Goal: Navigation & Orientation: Find specific page/section

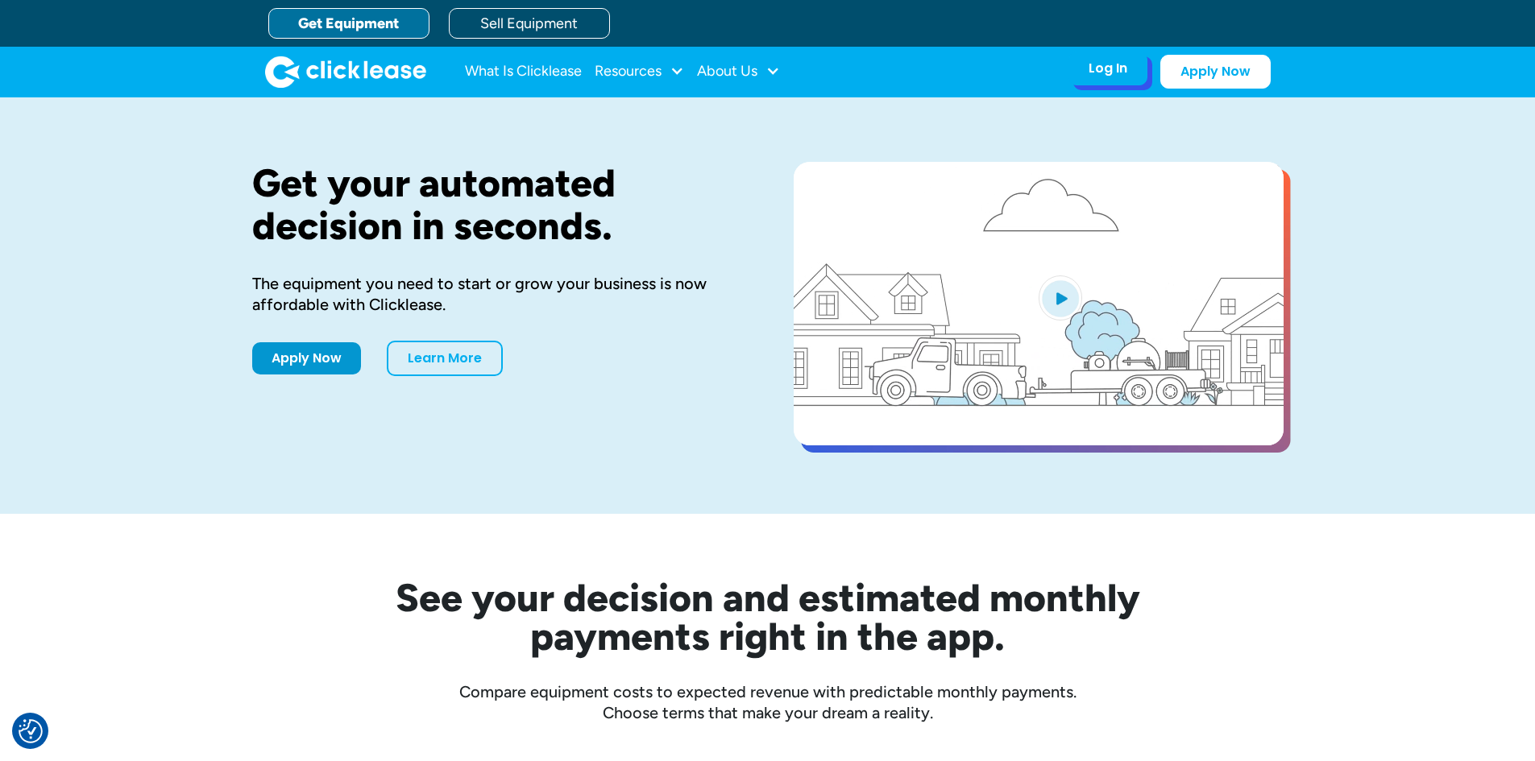
click at [1098, 81] on div "Log In Account login I use Clicklease to get my equipment Partner Portal I offe…" at bounding box center [1107, 69] width 79 height 34
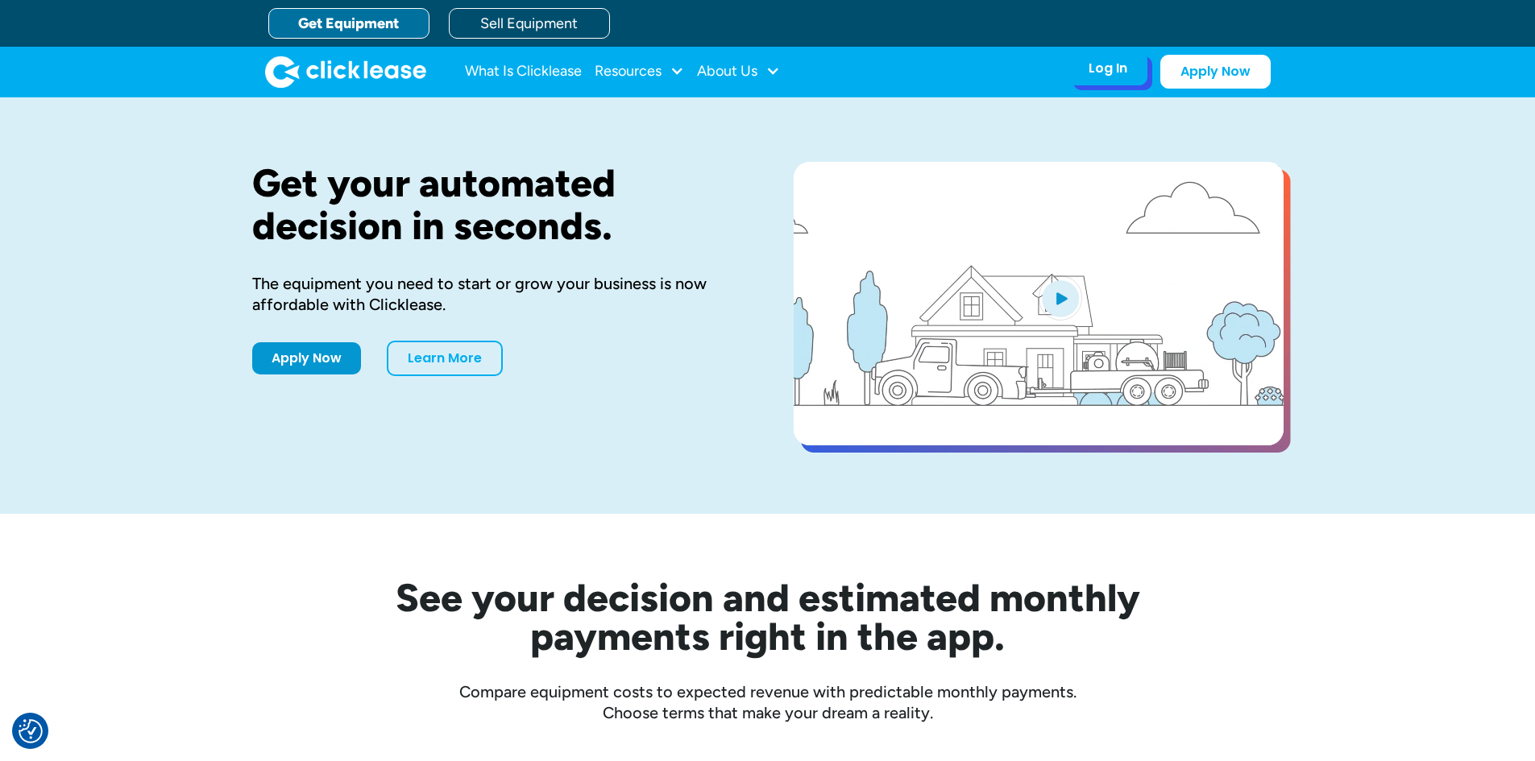
click at [1081, 83] on div "Log In Account login I use Clicklease to get my equipment Partner Portal I offe…" at bounding box center [1107, 69] width 79 height 34
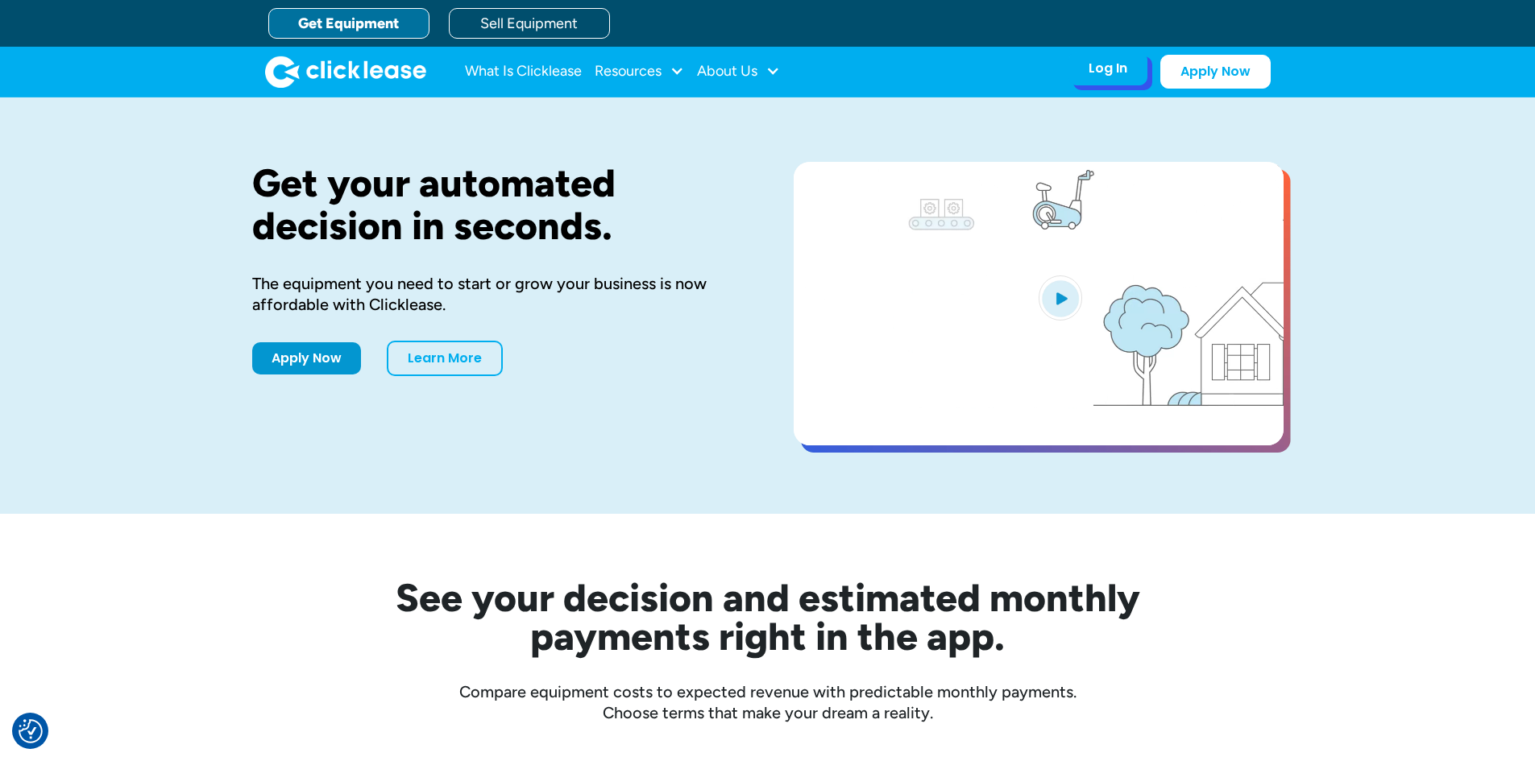
click at [1076, 71] on div "Log In Account login I use Clicklease to get my equipment Partner Portal I offe…" at bounding box center [1107, 69] width 79 height 34
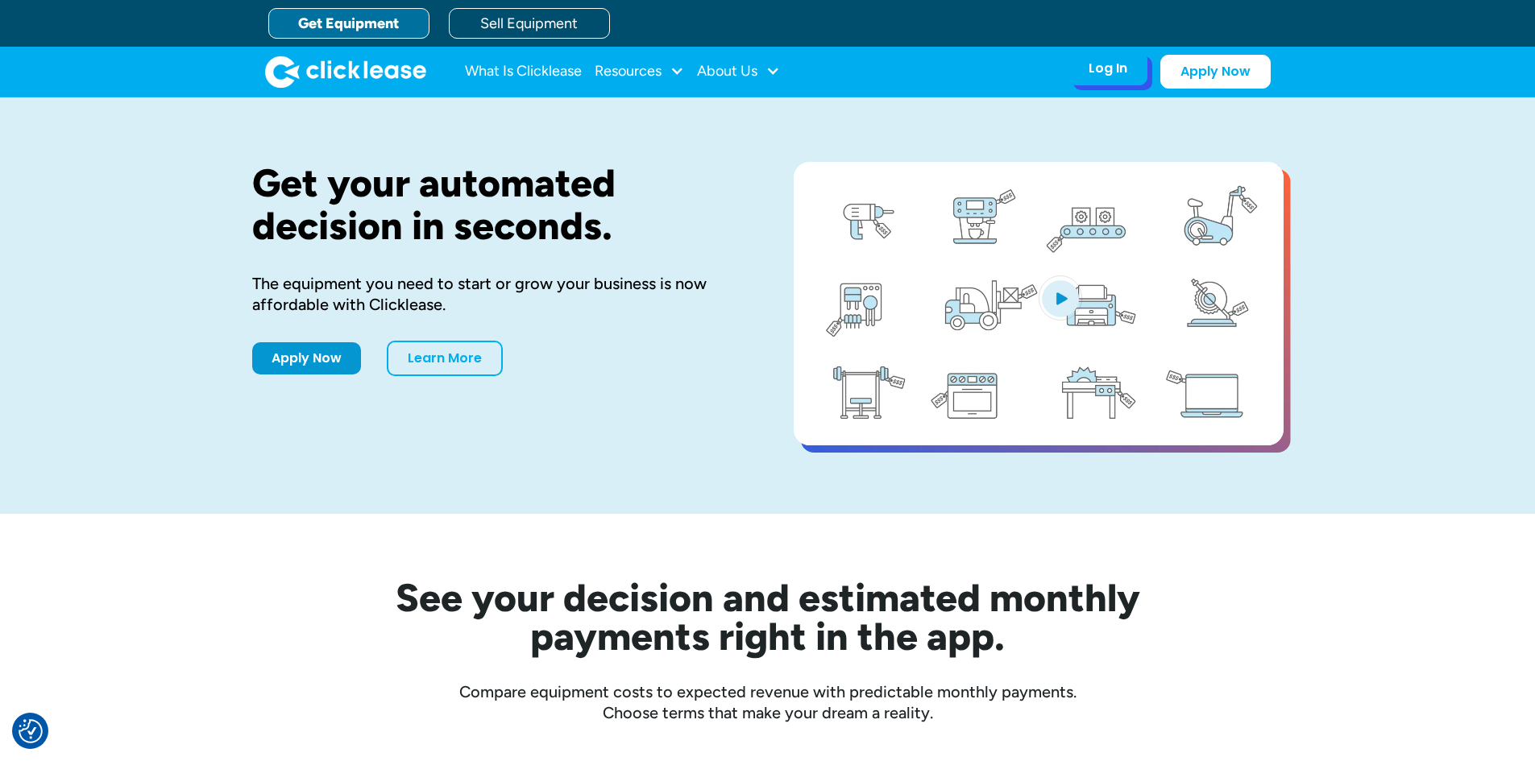
click at [1137, 70] on div "Log In Account login I use Clicklease to get my equipment Partner Portal I offe…" at bounding box center [1107, 69] width 79 height 34
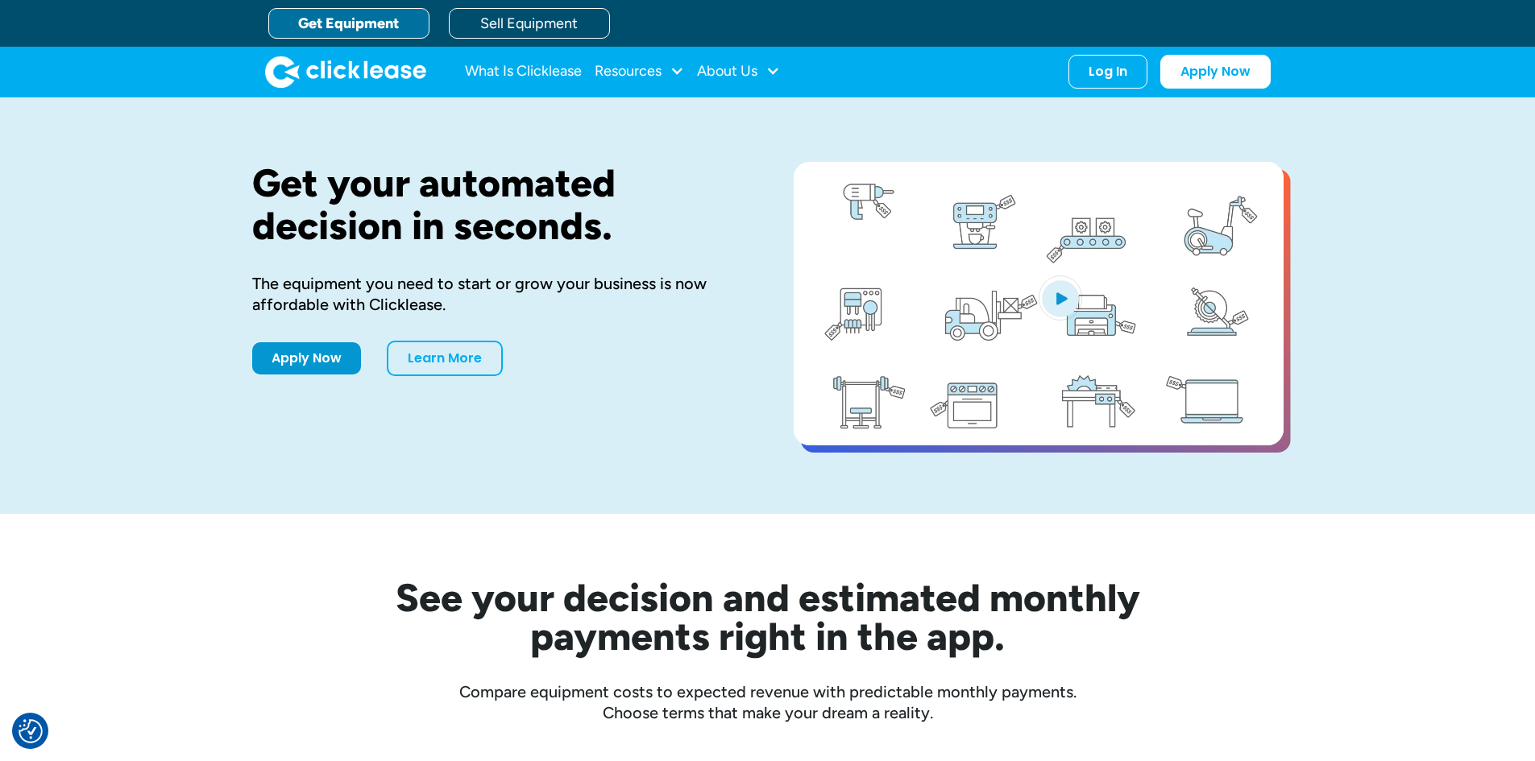
click at [1121, 88] on div "Log In Account login I use Clicklease to get my equipment Partner Portal I offe…" at bounding box center [1169, 72] width 202 height 34
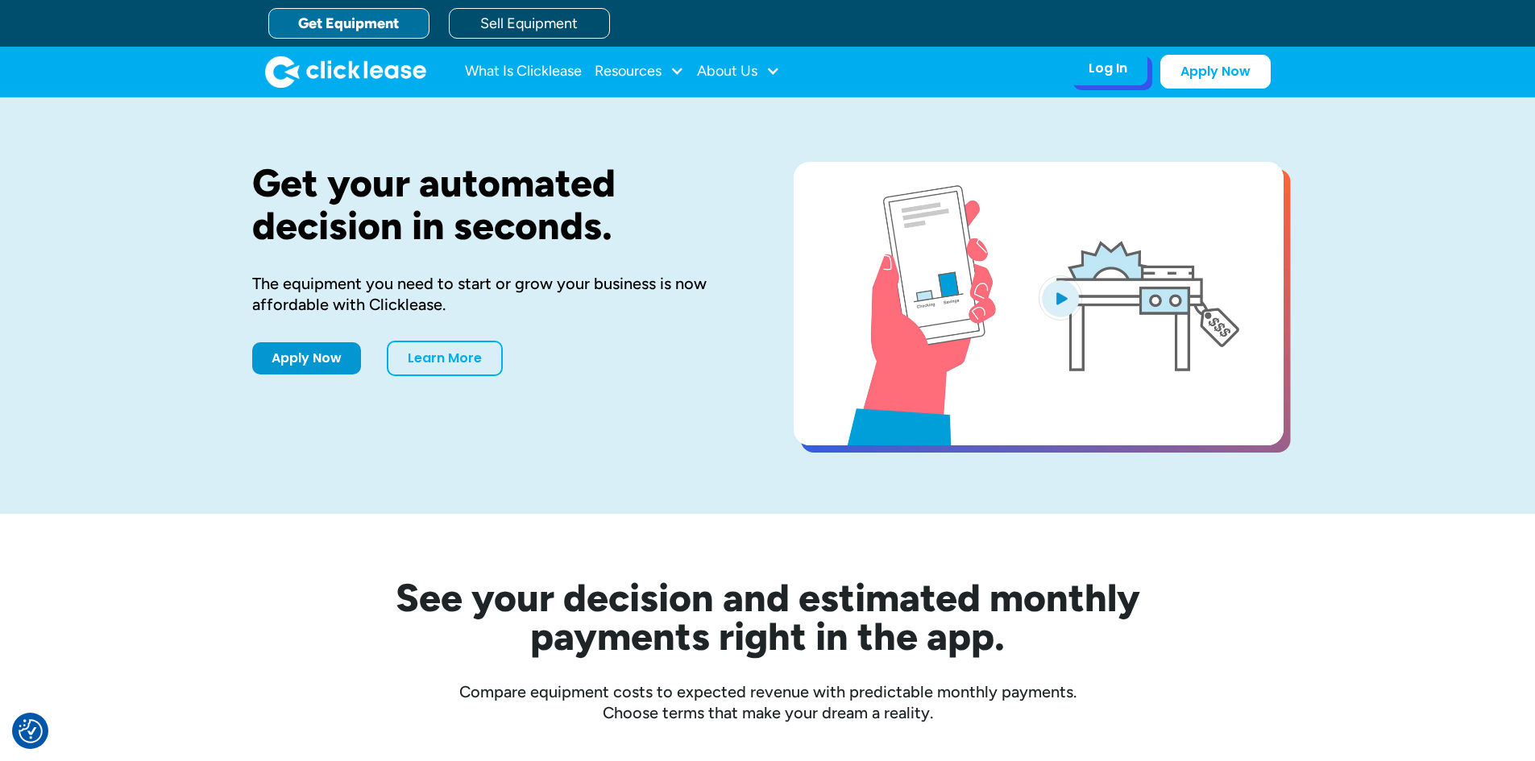
click at [1119, 81] on div "Log In Account login I use Clicklease to get my equipment Partner Portal I offe…" at bounding box center [1107, 69] width 79 height 34
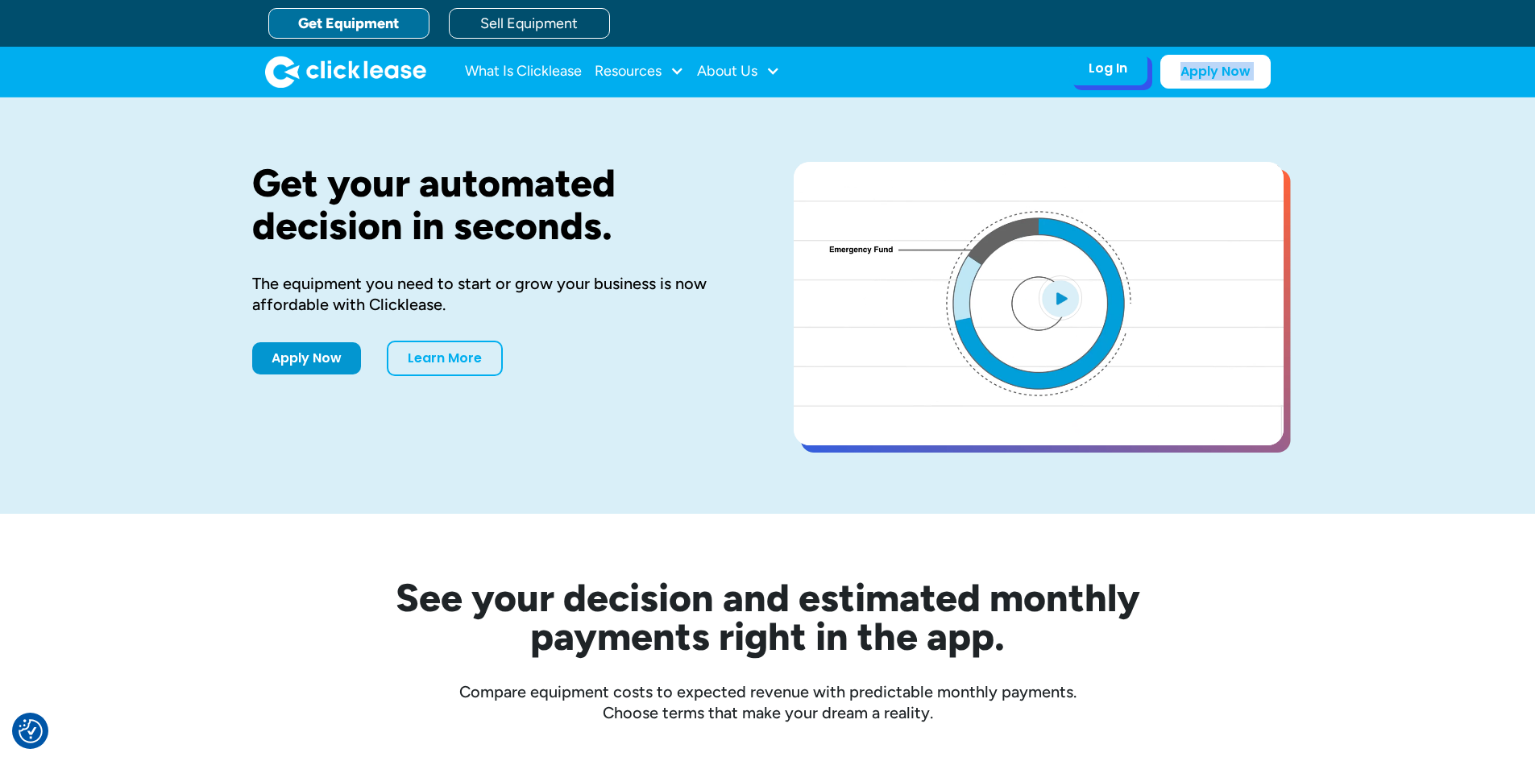
click at [1119, 82] on div "Log In Account login I use Clicklease to get my equipment Partner Portal I offe…" at bounding box center [1107, 69] width 79 height 34
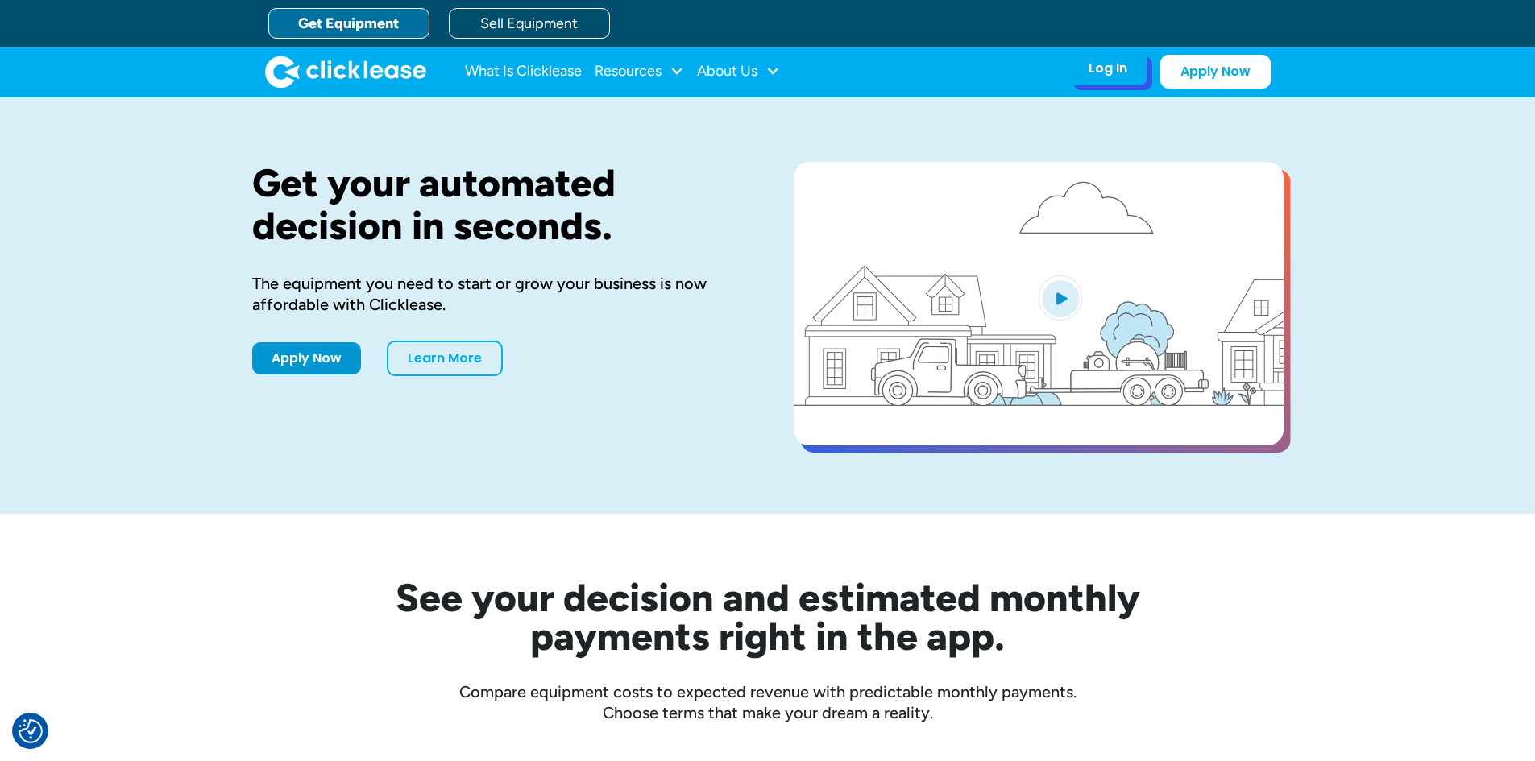
click at [1105, 79] on div "Log In Account login I use Clicklease to get my equipment Partner Portal I offe…" at bounding box center [1107, 69] width 79 height 34
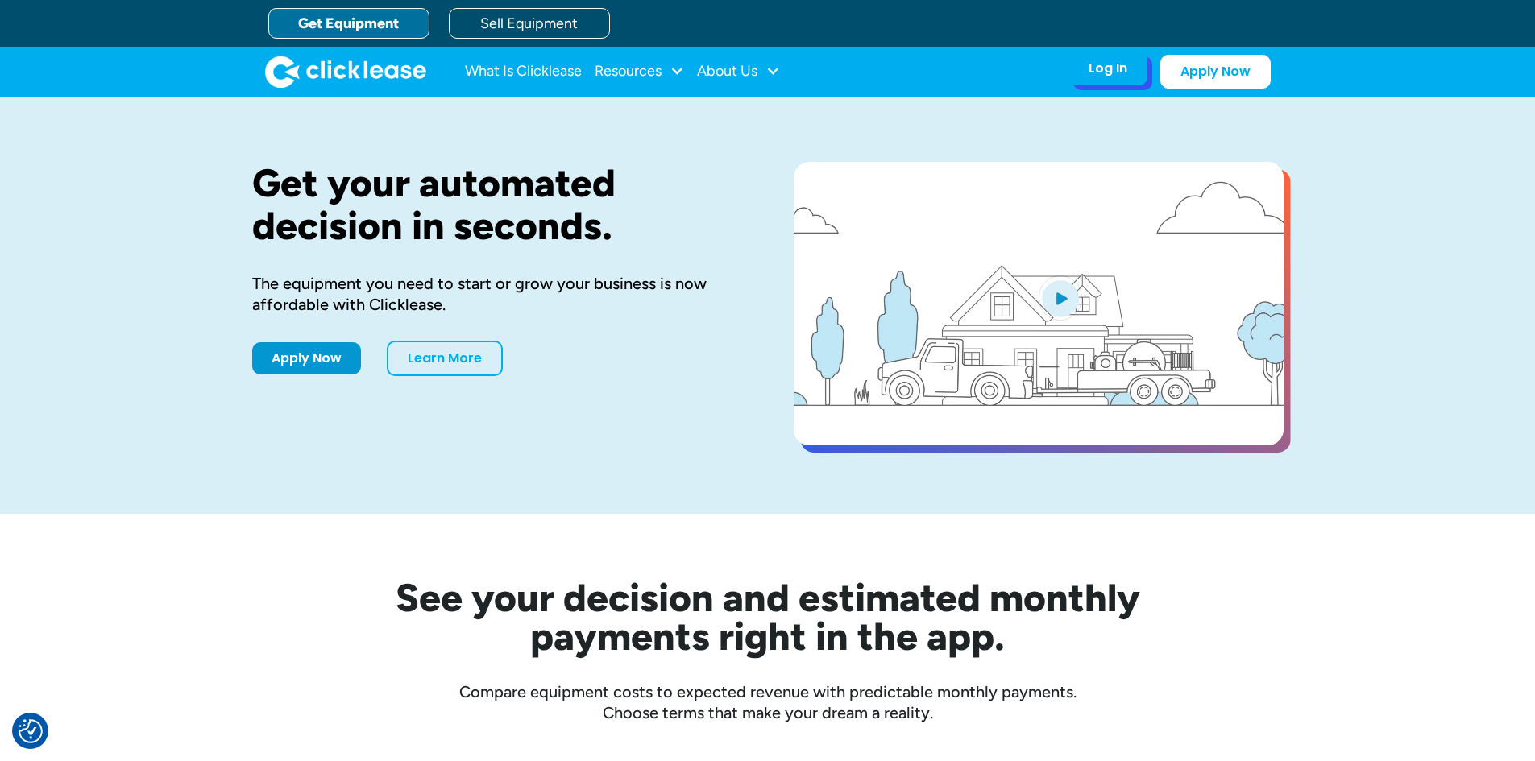
click at [1089, 52] on div "Log In Account login I use Clicklease to get my equipment Partner Portal I offe…" at bounding box center [1107, 69] width 79 height 34
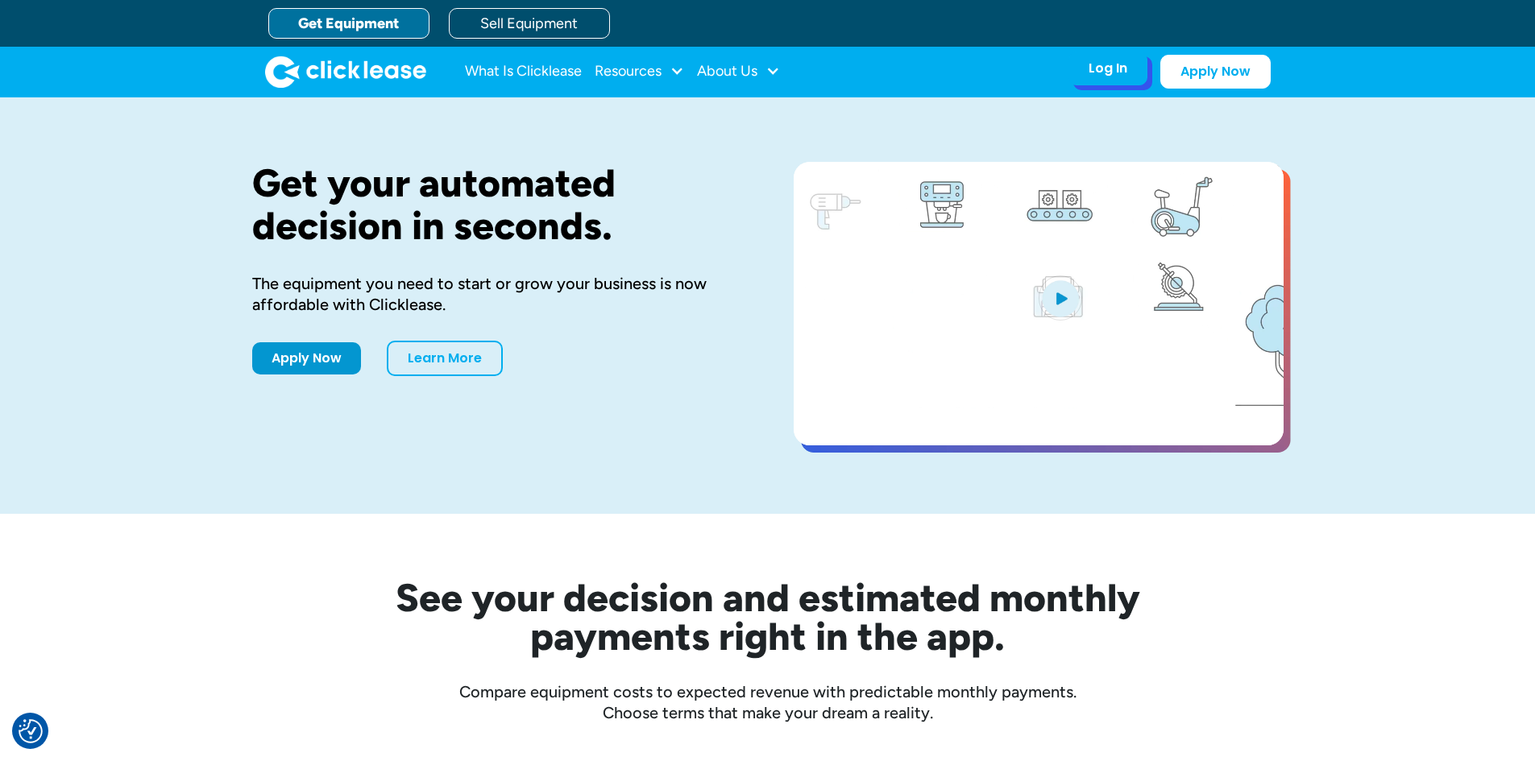
click at [1089, 79] on div "Log In Account login I use Clicklease to get my equipment Partner Portal I offe…" at bounding box center [1107, 69] width 79 height 34
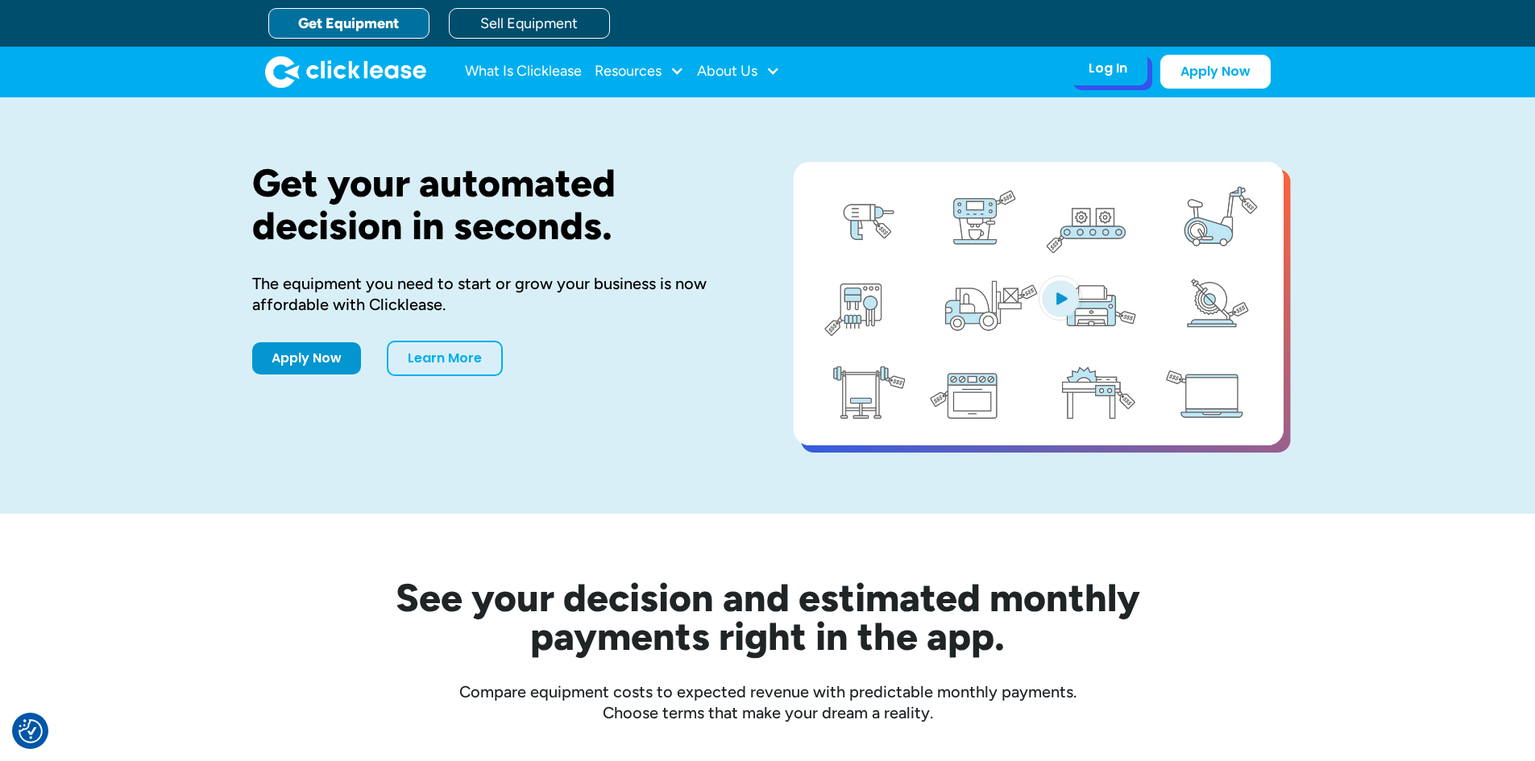
click at [1098, 66] on div "Log In" at bounding box center [1108, 68] width 39 height 16
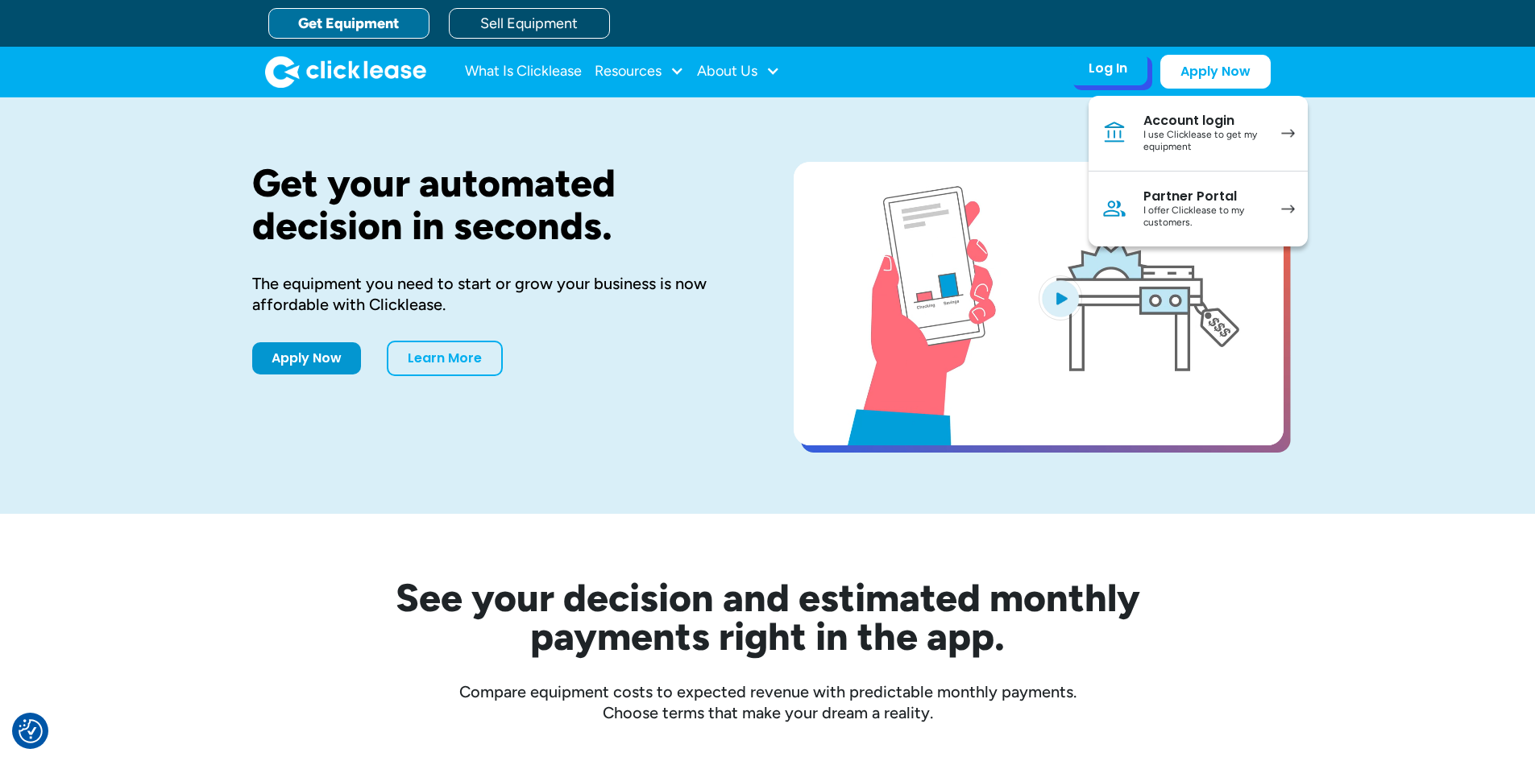
click at [1135, 197] on link "Partner Portal I offer Clicklease to my customers." at bounding box center [1198, 209] width 219 height 75
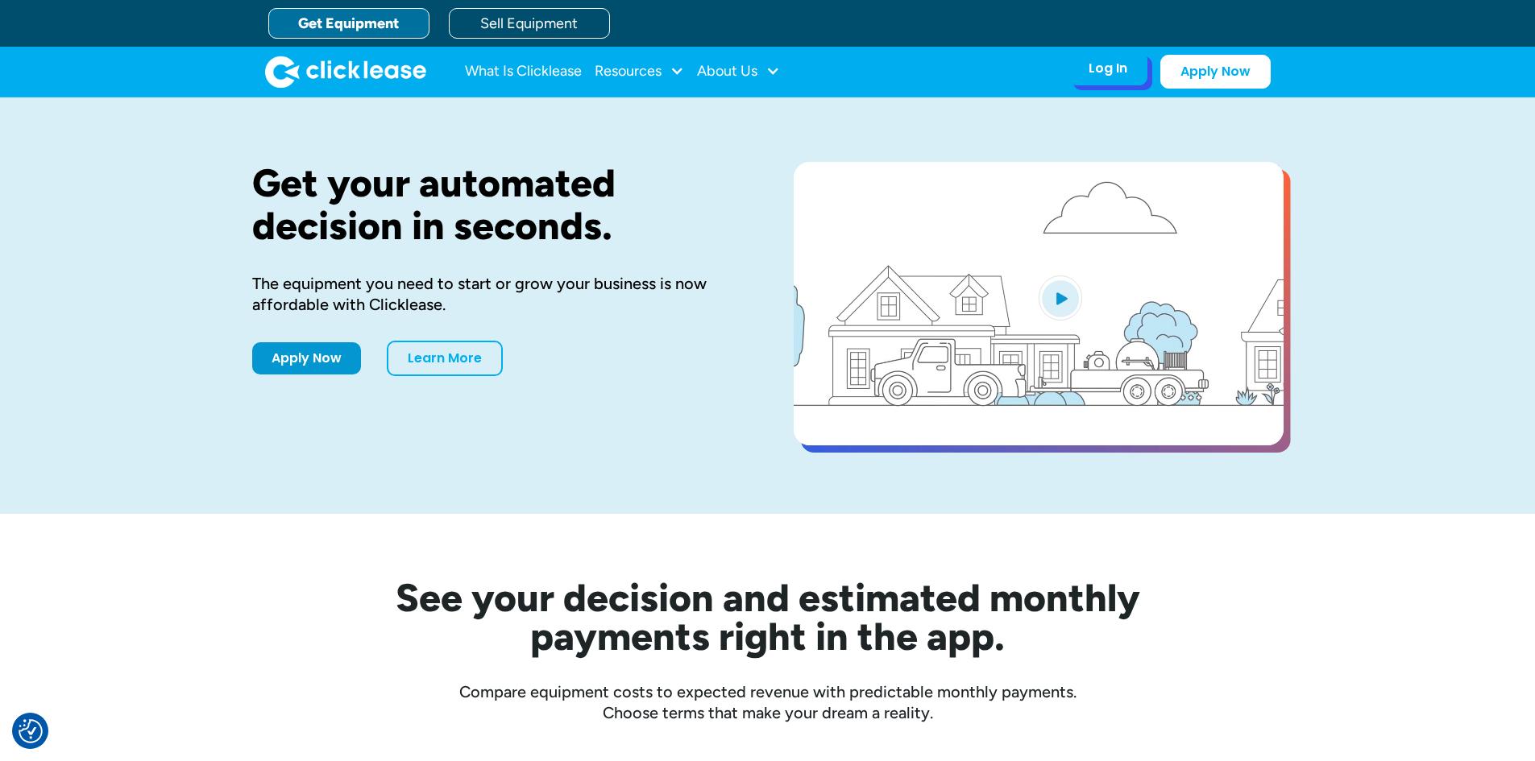
click at [1105, 76] on div "Log In" at bounding box center [1108, 68] width 39 height 16
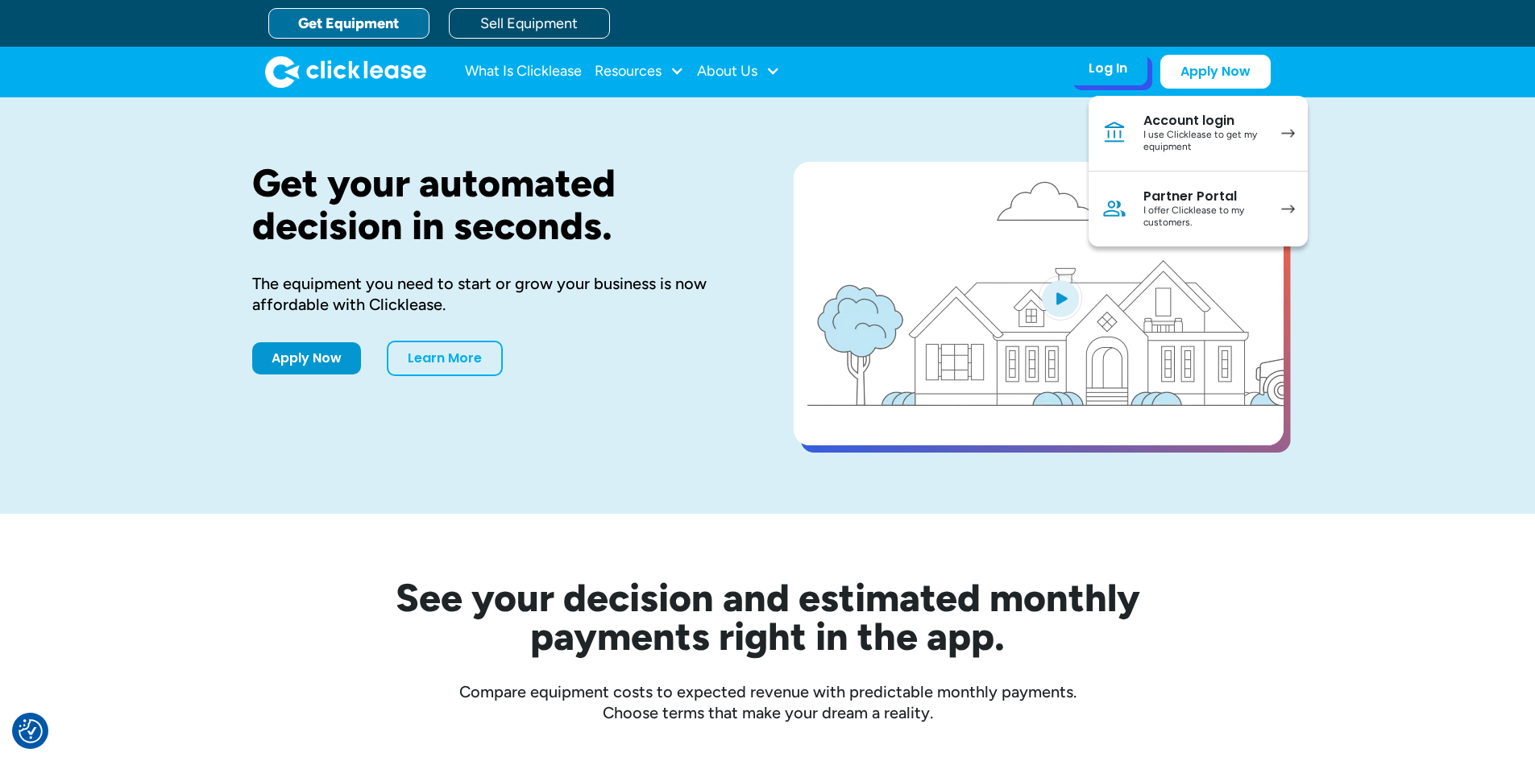
click at [1181, 209] on div "I offer Clicklease to my customers." at bounding box center [1204, 217] width 122 height 25
